Goal: Check status: Check status

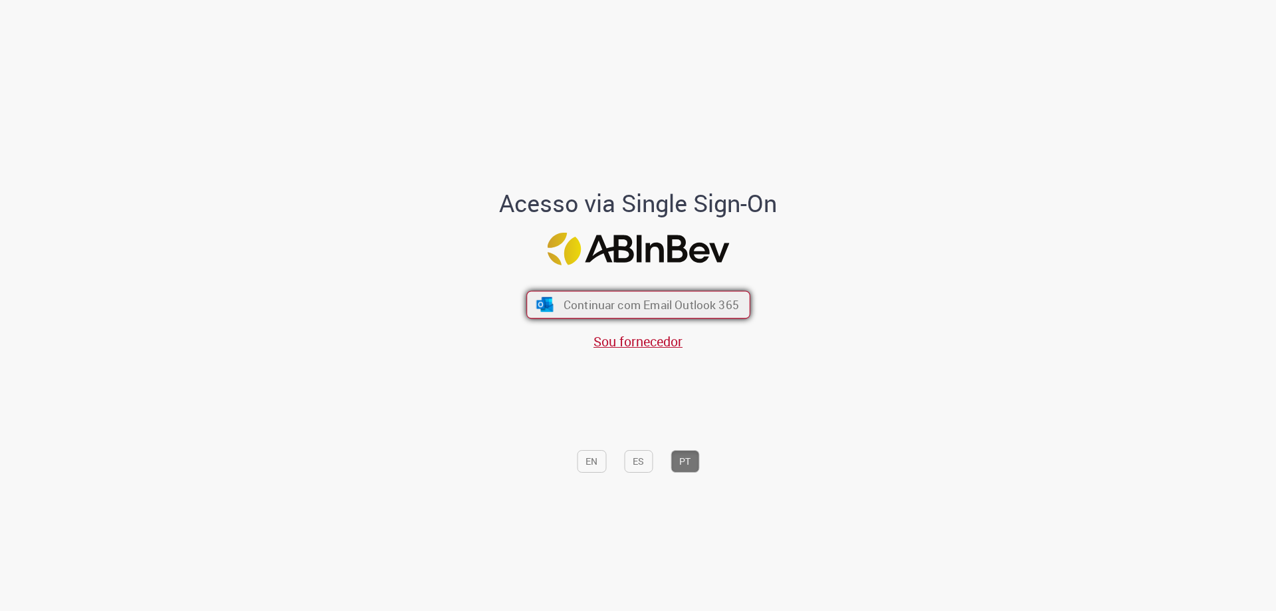
click at [674, 303] on span "Continuar com Email Outlook 365" at bounding box center [650, 304] width 175 height 15
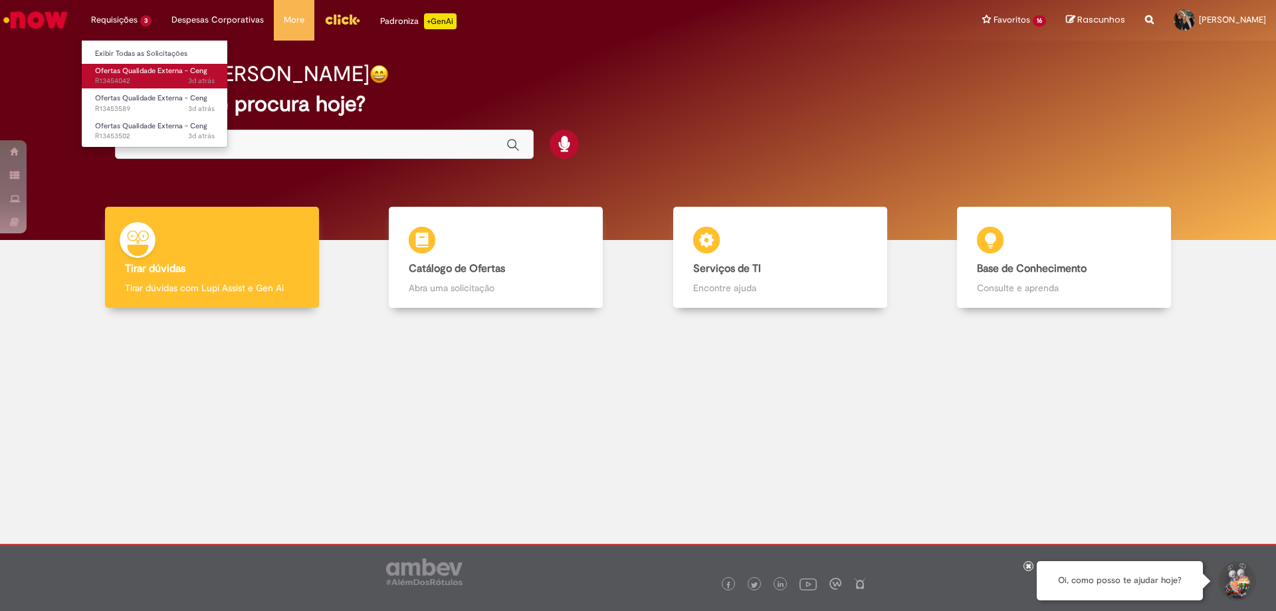
click at [132, 76] on span "3d atrás 3 dias atrás R13454042" at bounding box center [155, 81] width 120 height 11
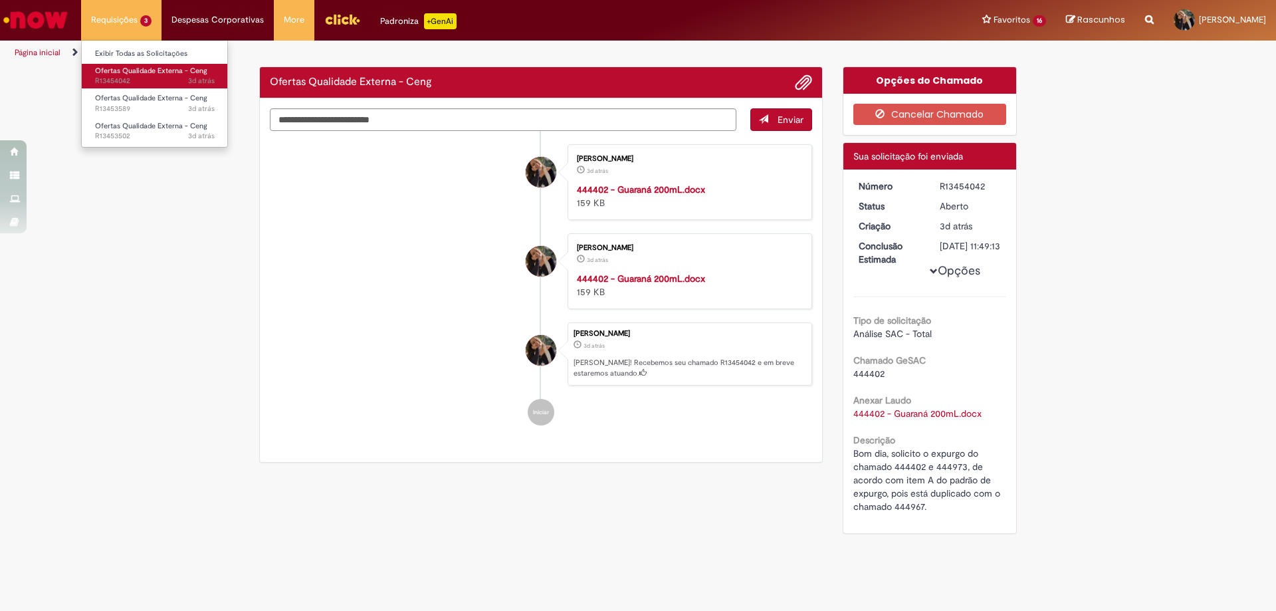
click at [132, 76] on span "3d atrás 3 dias atrás R13454042" at bounding box center [155, 81] width 120 height 11
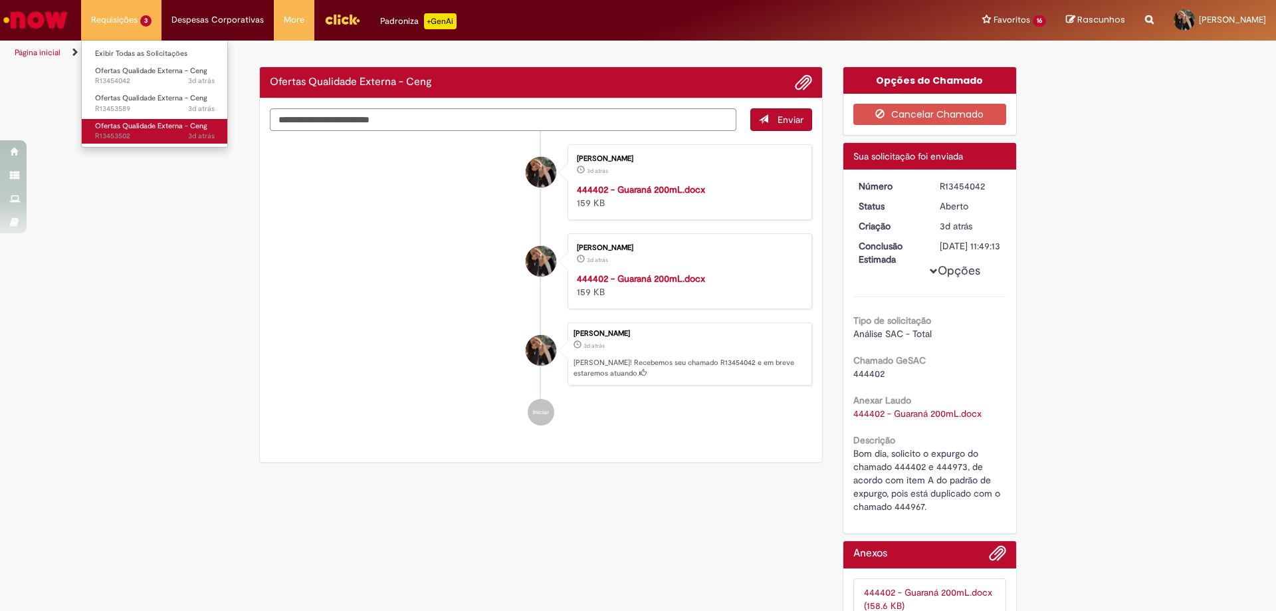
click at [142, 121] on span "Ofertas Qualidade Externa - Ceng" at bounding box center [151, 126] width 112 height 10
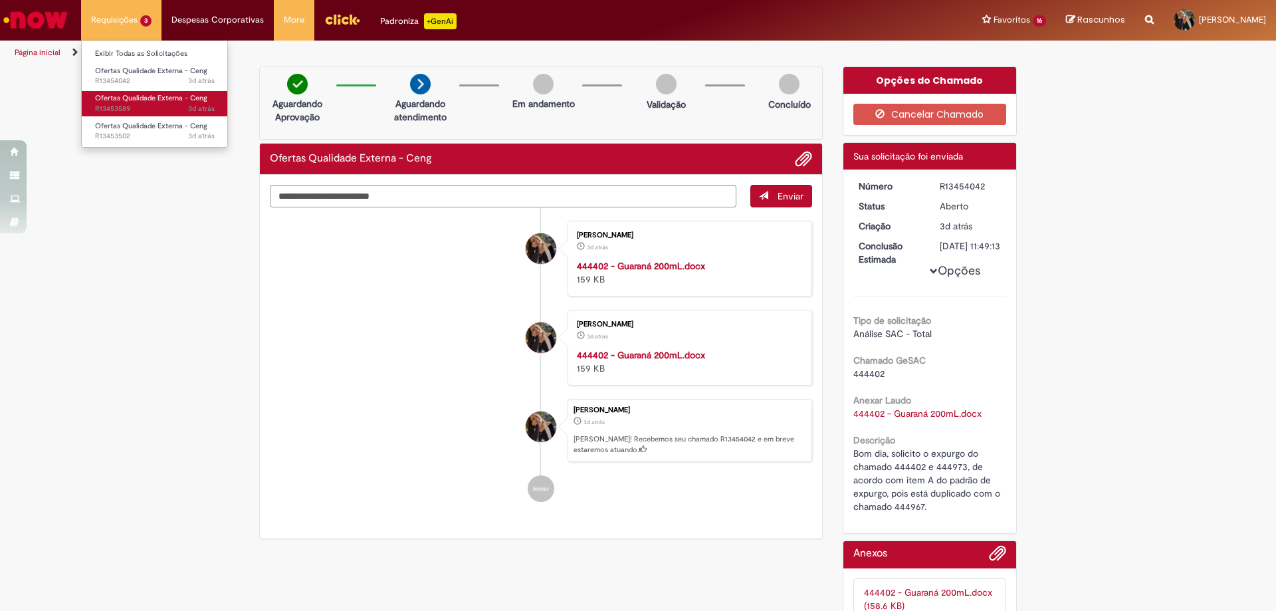
click at [138, 100] on span "Ofertas Qualidade Externa - Ceng" at bounding box center [151, 98] width 112 height 10
